Goal: Information Seeking & Learning: Check status

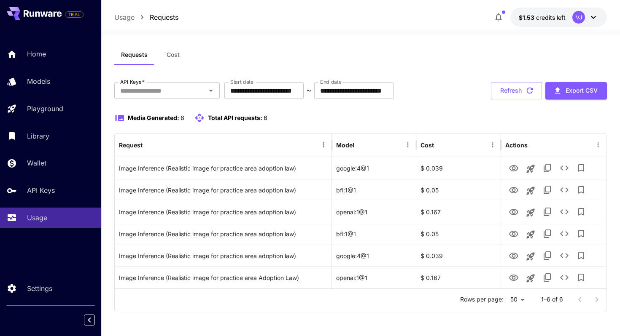
click at [449, 50] on div "Requests Cost" at bounding box center [360, 55] width 493 height 21
click at [530, 22] on div "$1.527" at bounding box center [542, 31] width 27 height 19
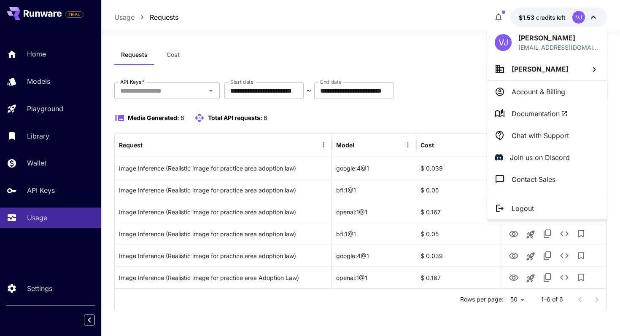
click at [411, 32] on div at bounding box center [310, 168] width 620 height 336
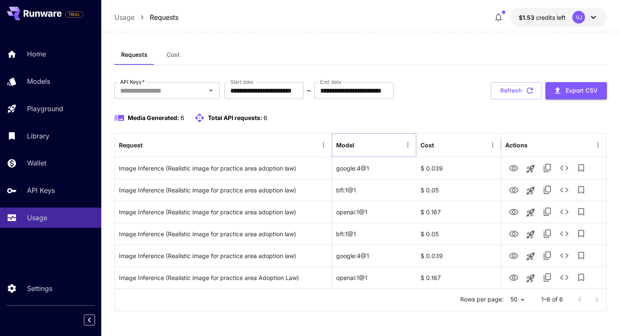
click at [355, 146] on button "Sort" at bounding box center [361, 145] width 12 height 12
click at [359, 144] on icon "Sort" at bounding box center [361, 145] width 8 height 8
click at [342, 145] on div "Model" at bounding box center [345, 145] width 18 height 7
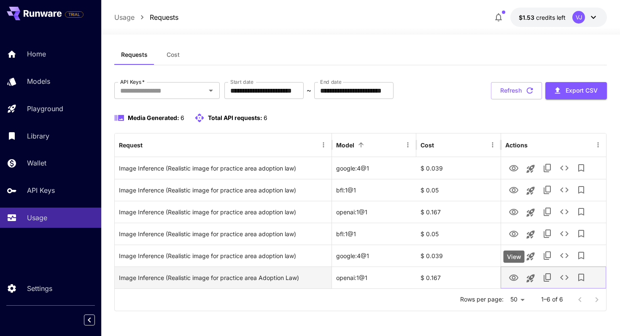
click at [516, 280] on icon "View" at bounding box center [513, 278] width 10 height 10
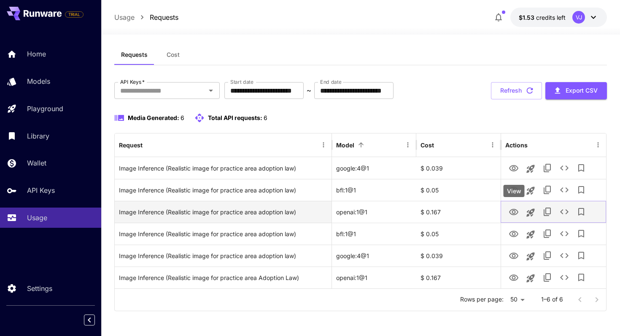
click at [511, 213] on icon "View" at bounding box center [513, 212] width 10 height 10
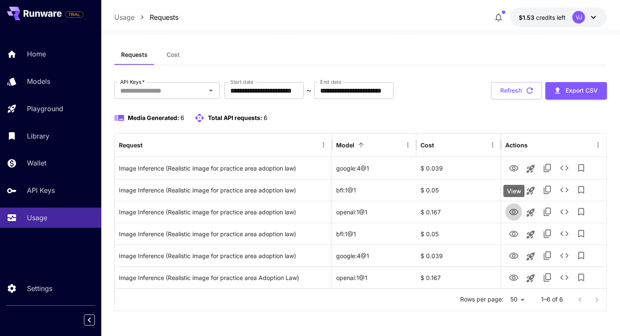
click at [479, 119] on div "Media Generated: 6 Total API requests: 6" at bounding box center [360, 118] width 493 height 10
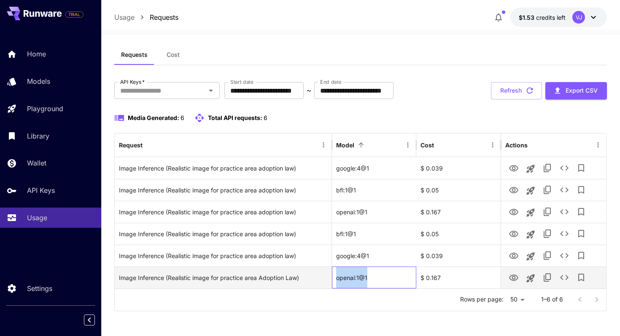
drag, startPoint x: 336, startPoint y: 279, endPoint x: 381, endPoint y: 277, distance: 45.1
click at [381, 277] on div "openai:1@1" at bounding box center [374, 278] width 84 height 22
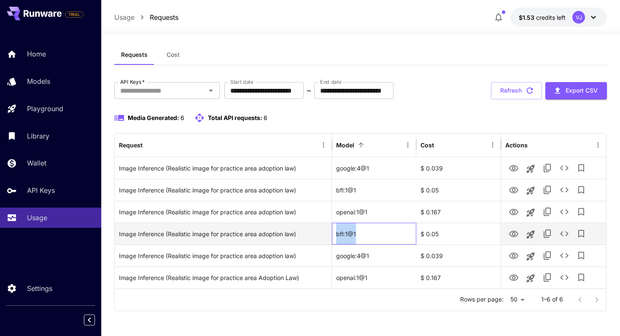
drag, startPoint x: 337, startPoint y: 235, endPoint x: 364, endPoint y: 235, distance: 26.6
click at [364, 235] on div "bfl:1@1" at bounding box center [374, 234] width 84 height 22
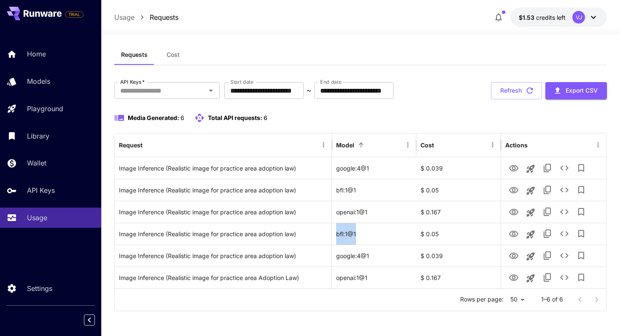
click at [413, 302] on div "Rows per page: 50 ** 1–6 of 6" at bounding box center [360, 300] width 491 height 22
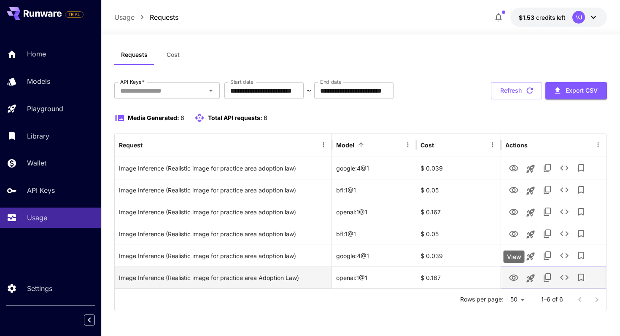
click at [511, 277] on icon "View" at bounding box center [513, 278] width 10 height 10
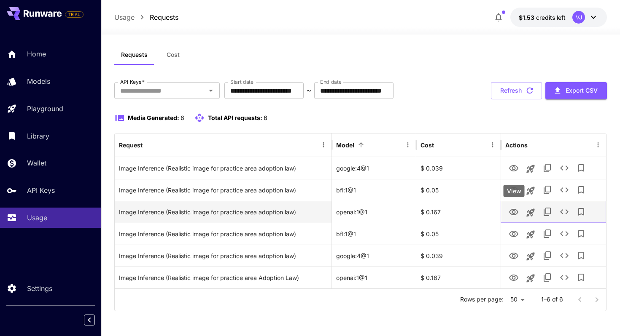
click at [517, 211] on icon "View" at bounding box center [513, 212] width 9 height 6
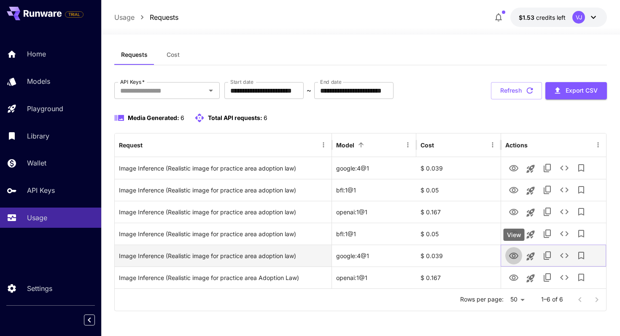
click at [515, 254] on icon "View" at bounding box center [513, 256] width 10 height 10
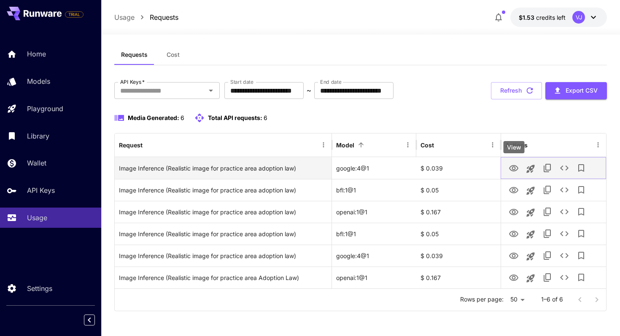
click at [515, 167] on icon "View" at bounding box center [513, 169] width 10 height 10
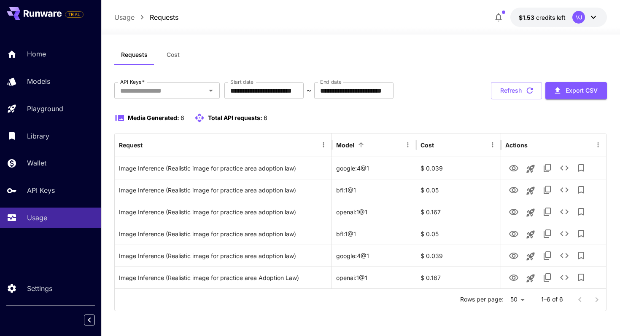
click at [373, 43] on div "**********" at bounding box center [360, 181] width 493 height 311
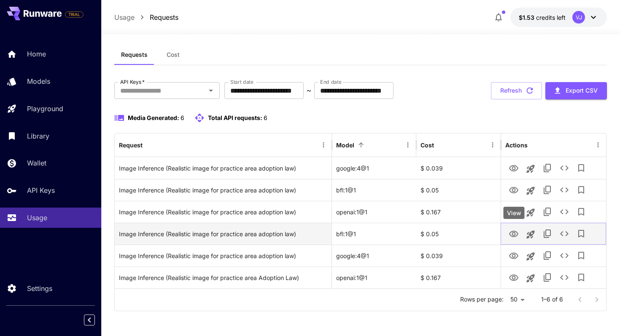
click at [511, 235] on icon "View" at bounding box center [513, 234] width 10 height 10
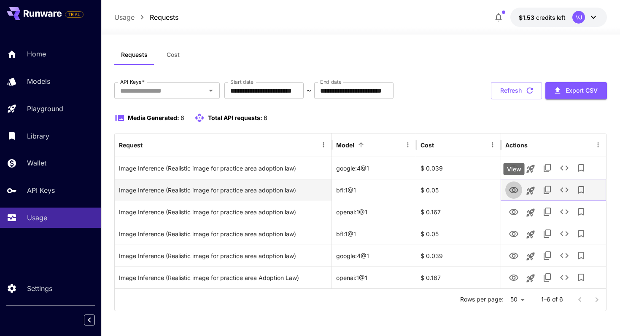
click at [514, 189] on icon "View" at bounding box center [513, 190] width 9 height 6
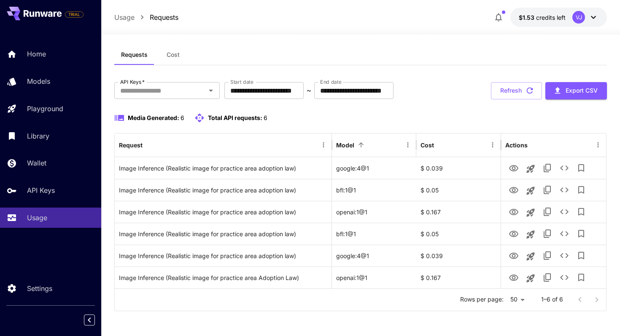
click at [431, 104] on div "**********" at bounding box center [360, 196] width 493 height 229
click at [411, 120] on div "Media Generated: 6 Total API requests: 6" at bounding box center [360, 118] width 493 height 10
click at [297, 54] on div "Requests Cost" at bounding box center [360, 55] width 493 height 21
